Goal: Task Accomplishment & Management: Complete application form

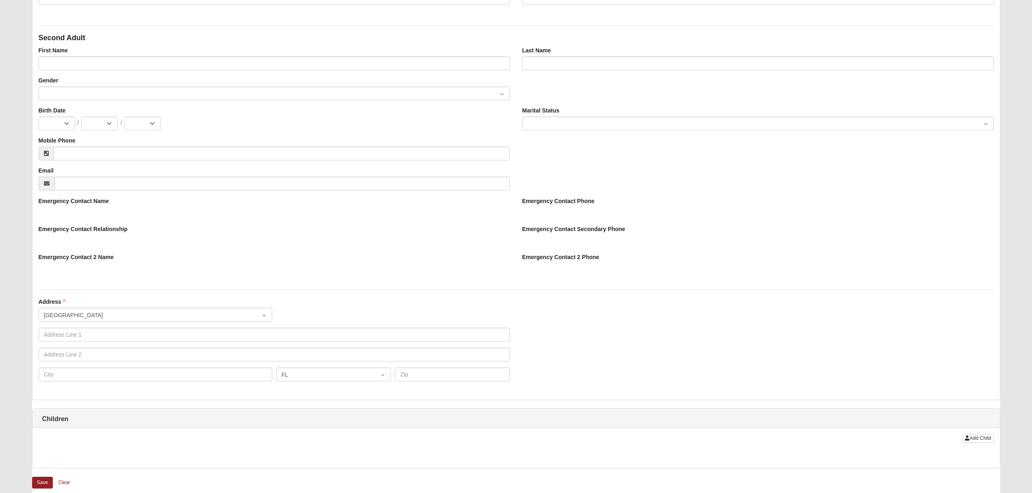
scroll to position [433, 0]
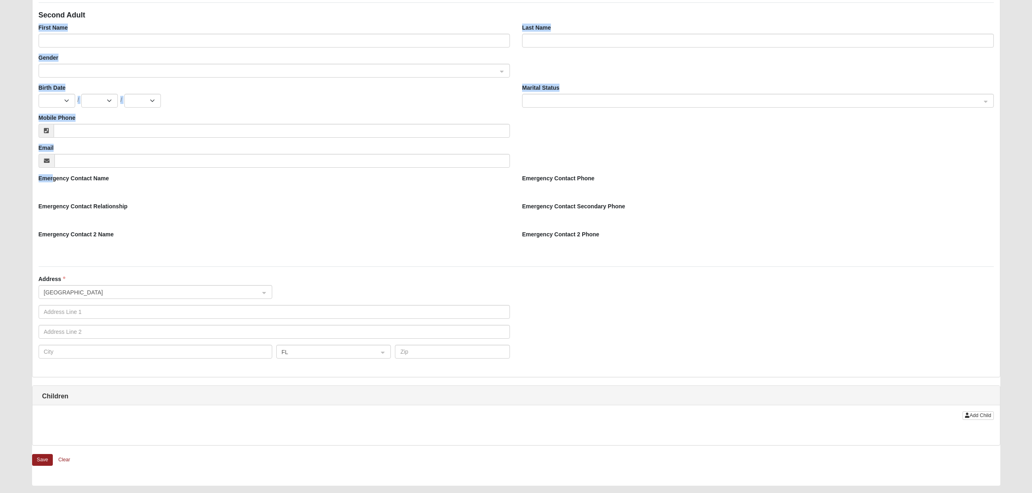
drag, startPoint x: 53, startPoint y: 175, endPoint x: 631, endPoint y: 244, distance: 581.9
click at [631, 174] on div "Emergency Contact Name Emergency Contact Phone Emergency Contact Relationship E…" at bounding box center [515, 174] width 967 height 0
click at [254, 213] on div at bounding box center [275, 217] width 472 height 14
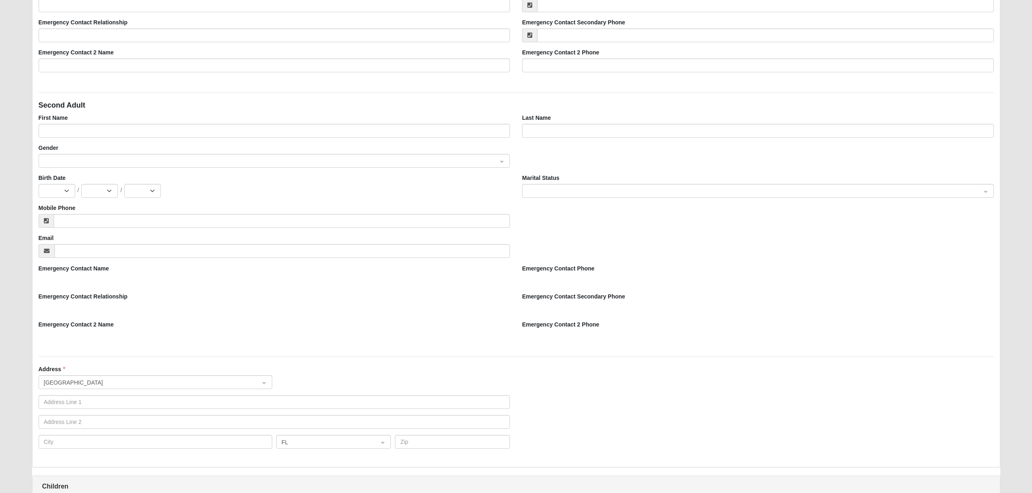
scroll to position [379, 0]
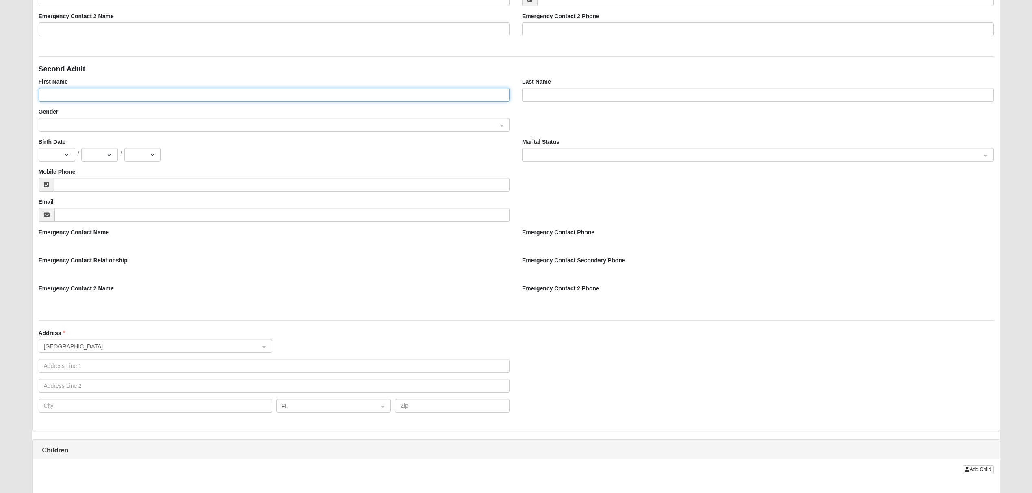
click at [145, 93] on input "First Name" at bounding box center [275, 95] width 472 height 14
type input "asdfsadf"
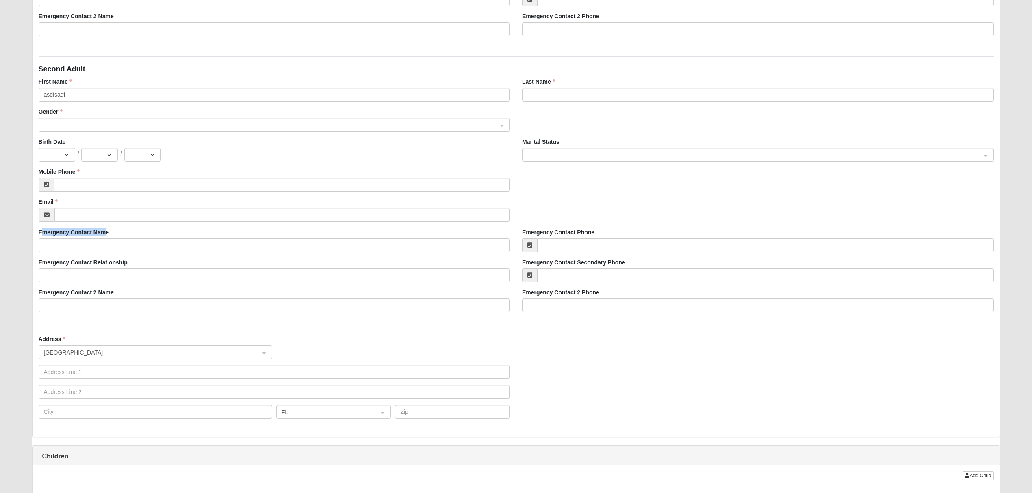
drag, startPoint x: 41, startPoint y: 231, endPoint x: 107, endPoint y: 233, distance: 65.8
click at [107, 233] on label "Emergency Contact Name" at bounding box center [74, 232] width 71 height 8
drag, startPoint x: 530, startPoint y: 228, endPoint x: 584, endPoint y: 228, distance: 54.0
click at [584, 228] on div "First Name asdfsadf Last Name Gender Birth Date Jan Feb Mar Apr May Jun Jul Aug…" at bounding box center [516, 198] width 955 height 241
click at [110, 94] on input "asdfsadf" at bounding box center [275, 95] width 472 height 14
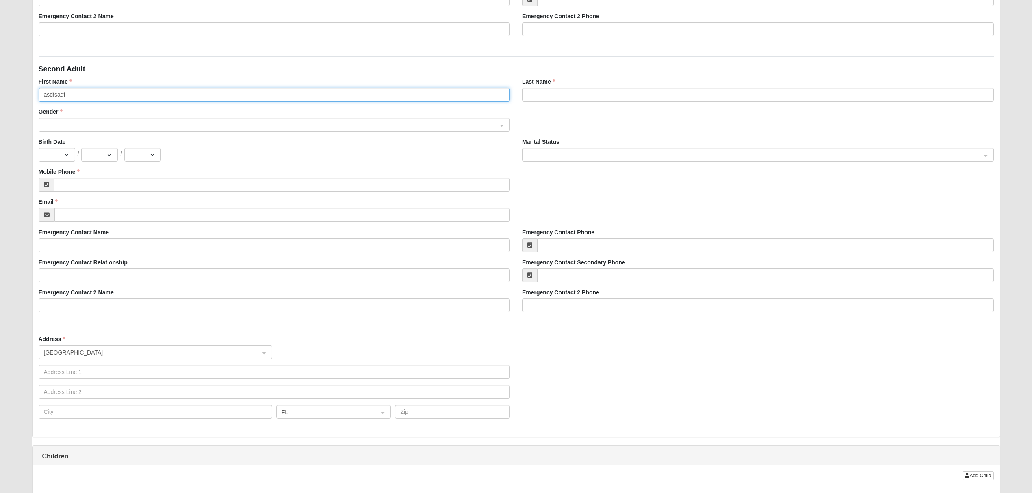
drag, startPoint x: 81, startPoint y: 95, endPoint x: -24, endPoint y: 94, distance: 105.2
click at [0, 94] on html "Log In Family Pre-Registration Kids Family Pre-Registration Error Please correc…" at bounding box center [516, 139] width 1032 height 1036
